Goal: Task Accomplishment & Management: Manage account settings

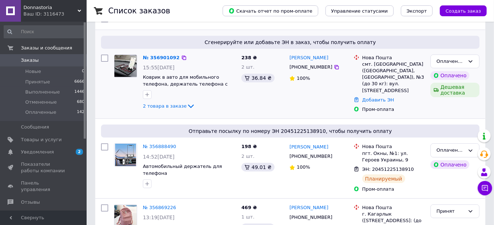
scroll to position [36, 0]
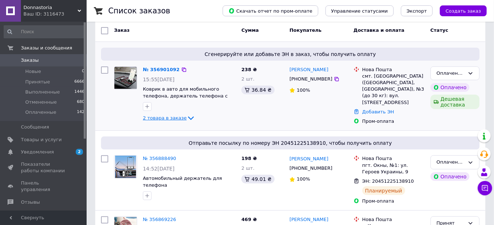
click at [165, 120] on span "2 товара в заказе" at bounding box center [165, 117] width 44 height 5
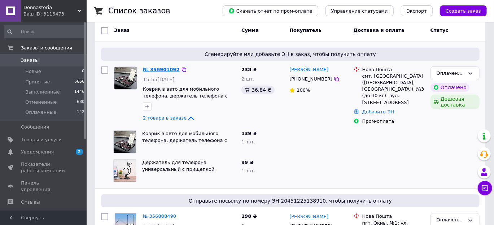
click at [164, 68] on link "№ 356901092" at bounding box center [161, 69] width 37 height 5
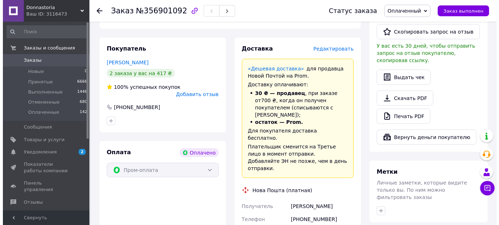
scroll to position [396, 0]
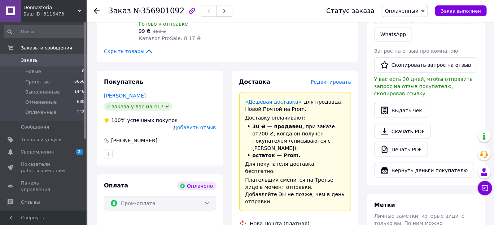
click at [340, 79] on span "Редактировать" at bounding box center [331, 82] width 40 height 6
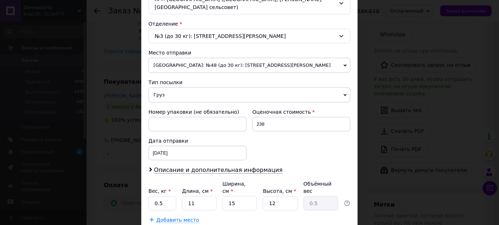
scroll to position [259, 0]
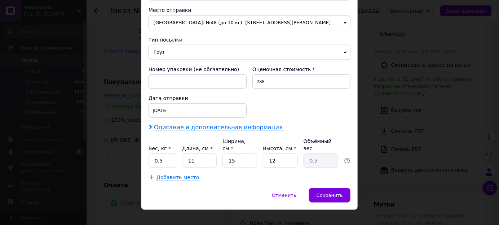
click at [245, 128] on span "Описание и дополнительная информация" at bounding box center [218, 127] width 129 height 7
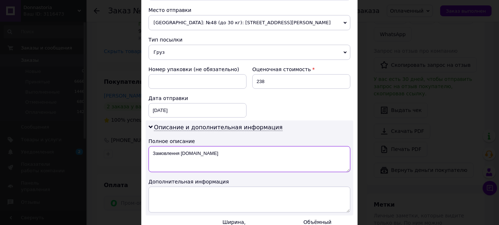
click at [237, 155] on textarea "Замовлення [DOMAIN_NAME]" at bounding box center [250, 159] width 202 height 26
type textarea "З"
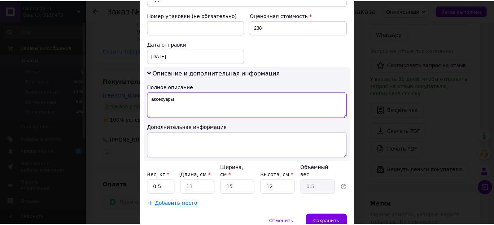
scroll to position [340, 0]
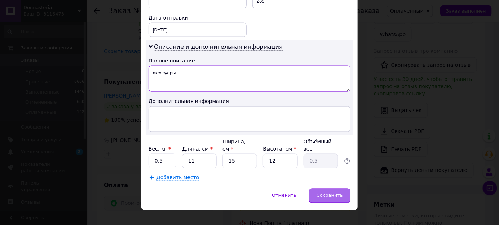
type textarea "аксесуары"
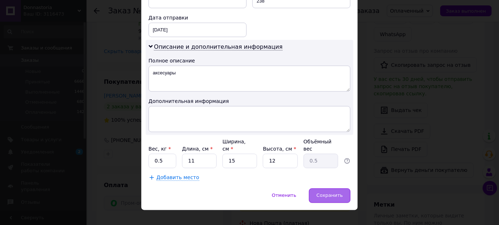
click at [336, 193] on span "Сохранить" at bounding box center [330, 195] width 26 height 5
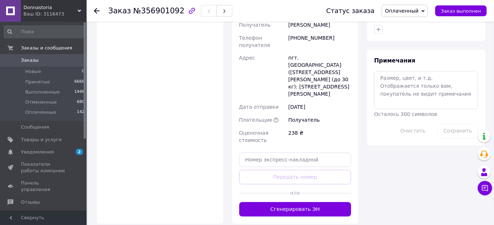
scroll to position [649, 0]
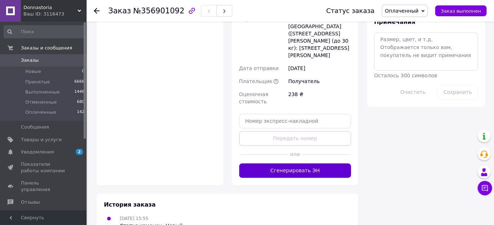
click at [280, 163] on button "Сгенерировать ЭН" at bounding box center [295, 170] width 112 height 14
